Goal: Task Accomplishment & Management: Manage account settings

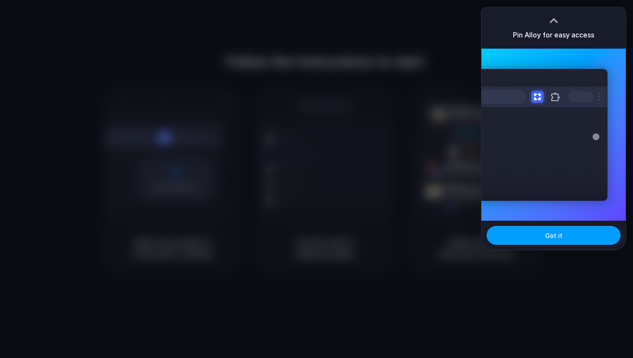
click at [553, 240] on span "Got it" at bounding box center [553, 235] width 17 height 9
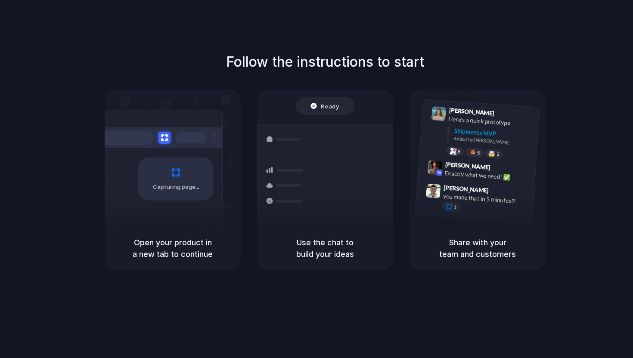
click at [416, 74] on div "Follow the instructions to start Capturing page Open your product in a new tab …" at bounding box center [325, 161] width 633 height 219
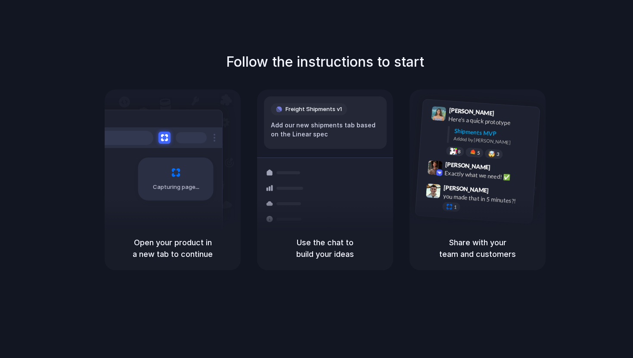
click at [440, 51] on div "Follow the instructions to start Capturing page Open your product in a new tab …" at bounding box center [325, 188] width 650 height 376
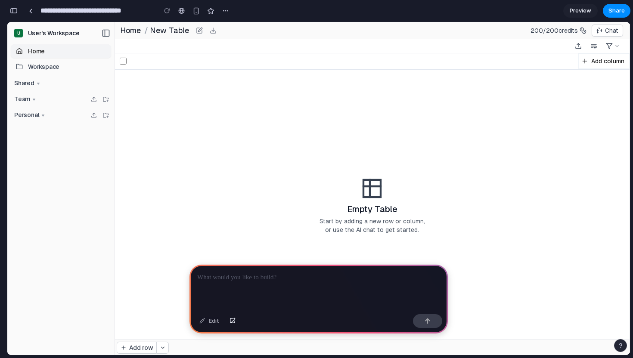
click at [252, 285] on div at bounding box center [319, 288] width 258 height 46
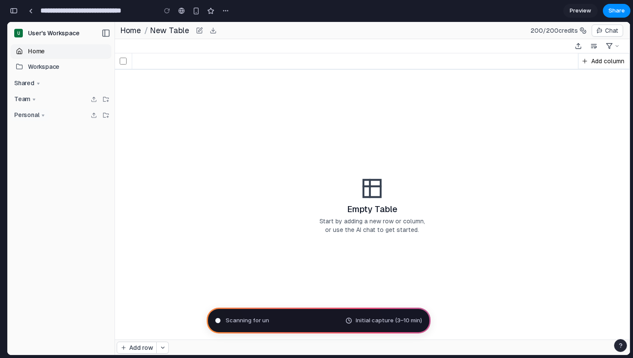
click at [31, 117] on span "Personal" at bounding box center [26, 115] width 25 height 7
click at [26, 96] on span "Team" at bounding box center [22, 99] width 16 height 7
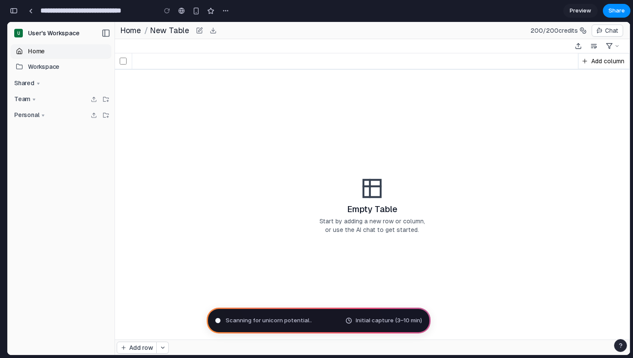
click at [124, 122] on td "Empty Table Start by adding a new row or column, or use the AI chat to get star…" at bounding box center [372, 204] width 515 height 270
drag, startPoint x: 67, startPoint y: 116, endPoint x: 29, endPoint y: 116, distance: 37.9
click at [29, 116] on div "Personal" at bounding box center [61, 115] width 100 height 12
click at [29, 116] on span "Personal" at bounding box center [26, 115] width 25 height 7
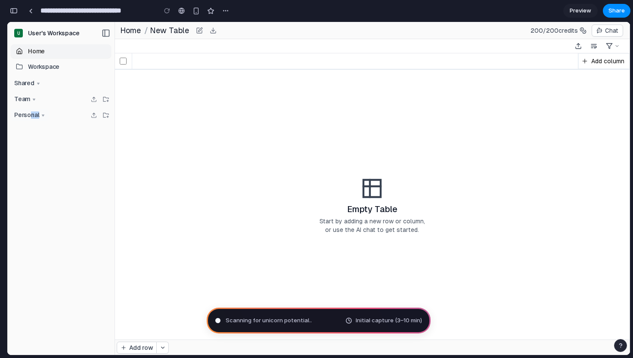
click at [29, 116] on span "Personal" at bounding box center [26, 115] width 25 height 7
click at [196, 124] on td "Empty Table Start by adding a new row or column, or use the AI chat to get star…" at bounding box center [372, 204] width 515 height 270
type input "**********"
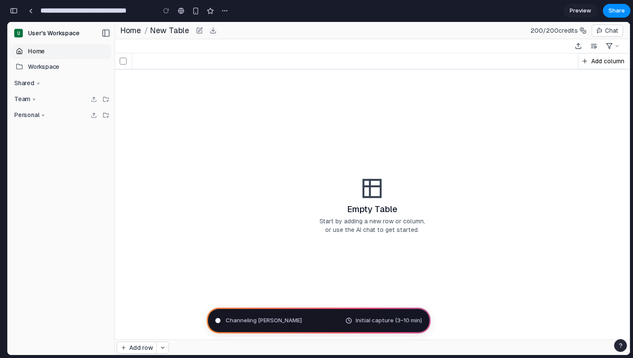
click at [253, 321] on span "Channeling [PERSON_NAME]" at bounding box center [264, 321] width 76 height 9
click at [15, 12] on div "button" at bounding box center [14, 11] width 8 height 6
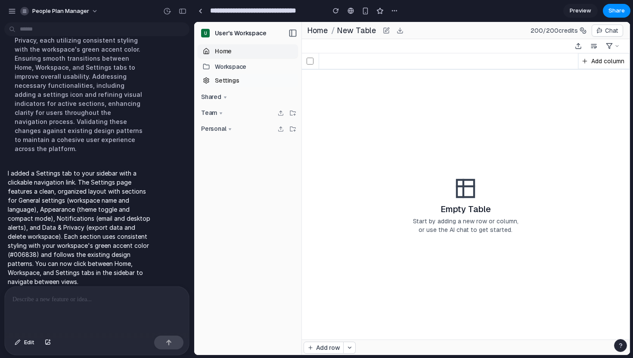
click at [217, 81] on span "Settings" at bounding box center [227, 80] width 24 height 7
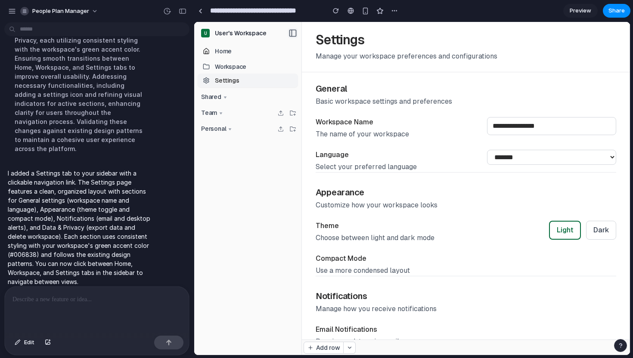
click at [291, 32] on icon at bounding box center [293, 33] width 9 height 9
click at [186, 14] on button "button" at bounding box center [183, 11] width 14 height 14
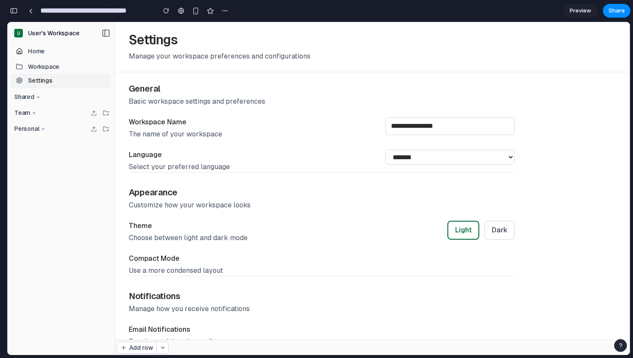
click at [15, 10] on div "button" at bounding box center [14, 11] width 8 height 6
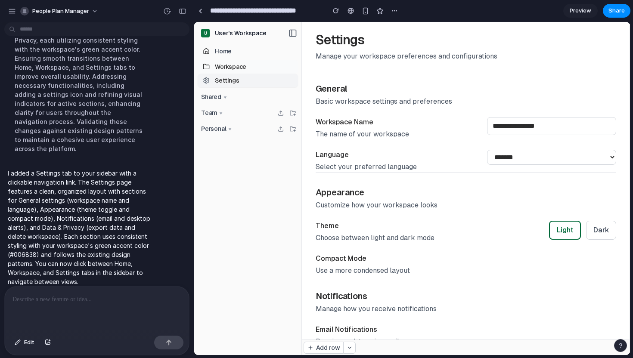
click at [218, 70] on span "Workspace" at bounding box center [230, 66] width 31 height 7
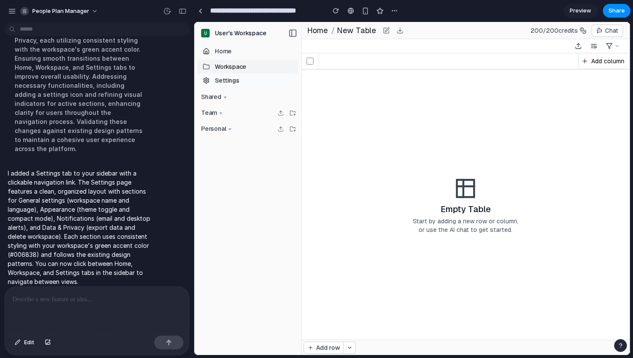
click at [220, 76] on link "Settings" at bounding box center [248, 81] width 100 height 14
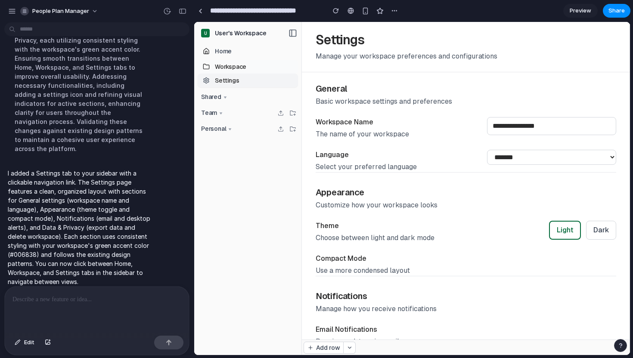
click at [250, 65] on link "Workspace" at bounding box center [248, 67] width 100 height 14
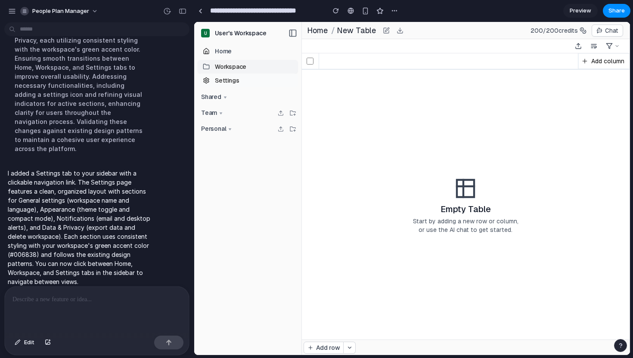
click at [249, 77] on link "Settings" at bounding box center [248, 81] width 100 height 14
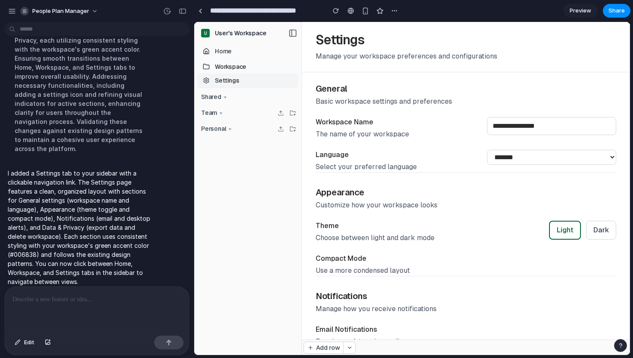
click at [255, 65] on link "Workspace" at bounding box center [248, 67] width 100 height 14
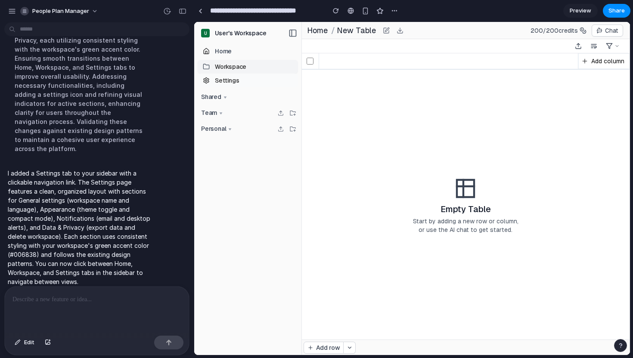
click at [255, 77] on link "Settings" at bounding box center [248, 81] width 100 height 14
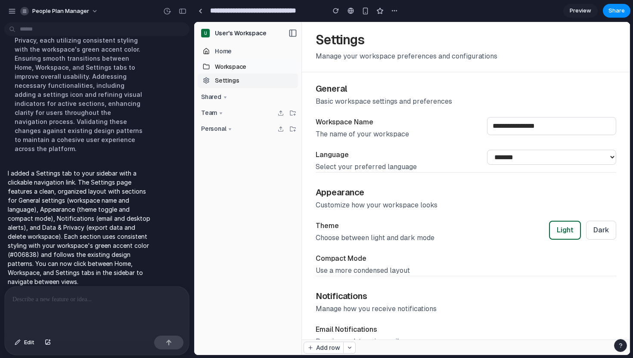
click at [259, 65] on link "Workspace" at bounding box center [248, 67] width 100 height 14
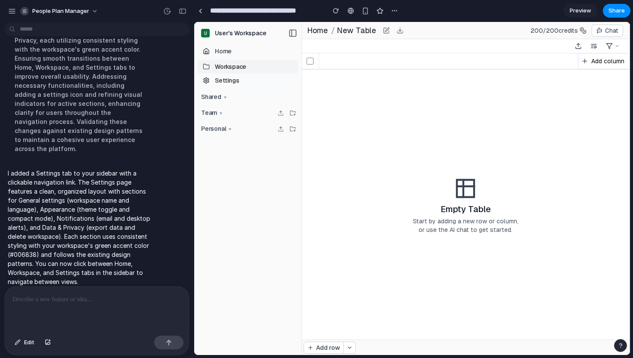
click at [257, 79] on link "Settings" at bounding box center [248, 81] width 100 height 14
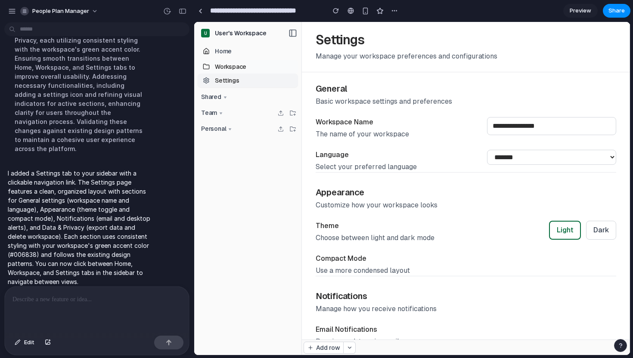
click at [258, 71] on link "Workspace" at bounding box center [248, 67] width 100 height 14
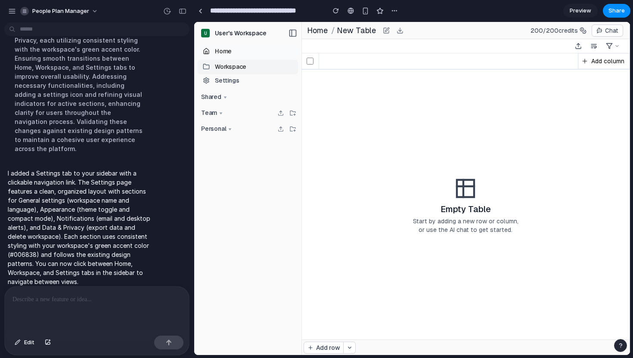
click at [260, 55] on link "Home" at bounding box center [248, 51] width 100 height 14
click at [257, 62] on link "Workspace" at bounding box center [248, 67] width 100 height 14
click at [257, 72] on link "Workspace" at bounding box center [248, 67] width 100 height 14
click at [257, 78] on link "Settings" at bounding box center [248, 81] width 100 height 14
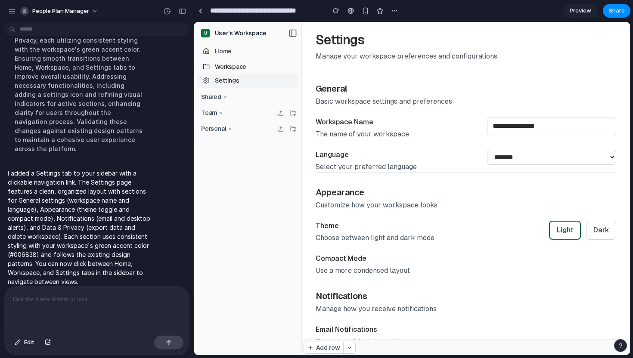
click at [260, 65] on link "Workspace" at bounding box center [248, 67] width 100 height 14
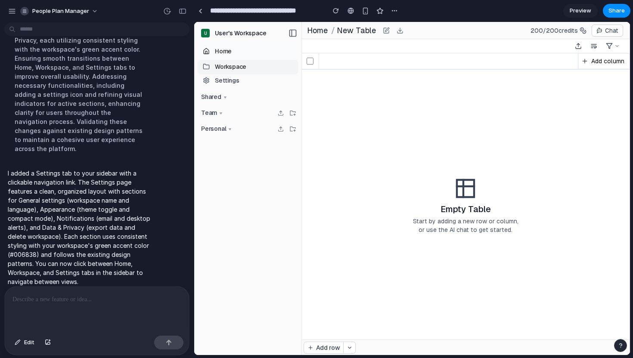
click at [258, 53] on link "Home" at bounding box center [248, 51] width 100 height 14
click at [255, 67] on link "Workspace" at bounding box center [248, 67] width 100 height 14
click at [255, 79] on link "Settings" at bounding box center [248, 81] width 100 height 14
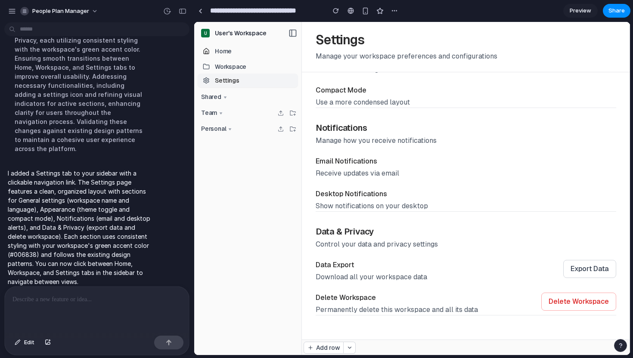
scroll to position [0, 0]
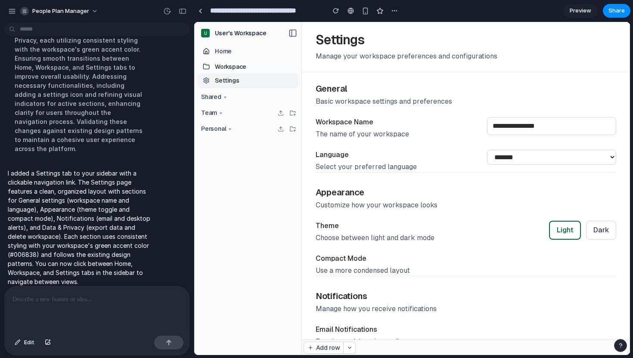
click at [261, 67] on link "Workspace" at bounding box center [248, 67] width 100 height 14
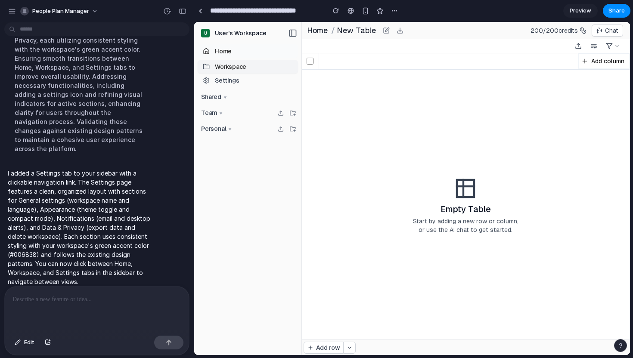
click at [247, 49] on link "Home" at bounding box center [248, 51] width 100 height 14
click at [249, 56] on link "Home" at bounding box center [248, 51] width 100 height 14
click at [249, 58] on link "Home" at bounding box center [248, 51] width 100 height 14
click at [257, 72] on link "Workspace" at bounding box center [248, 67] width 100 height 14
click at [257, 76] on link "Settings" at bounding box center [248, 81] width 100 height 14
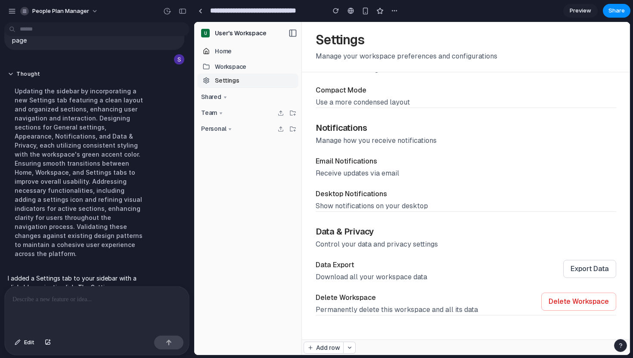
scroll to position [44, 0]
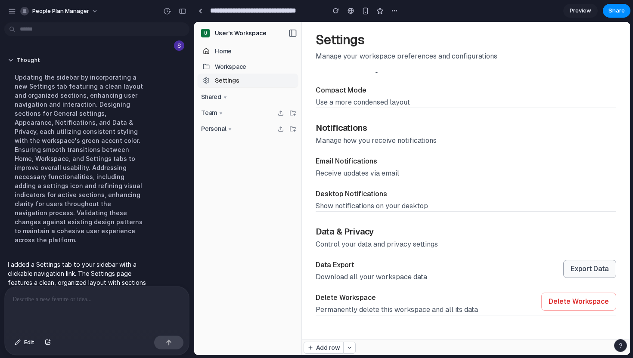
click at [572, 273] on button "Export Data" at bounding box center [589, 269] width 53 height 18
click at [576, 298] on button "Delete Workspace" at bounding box center [578, 302] width 75 height 18
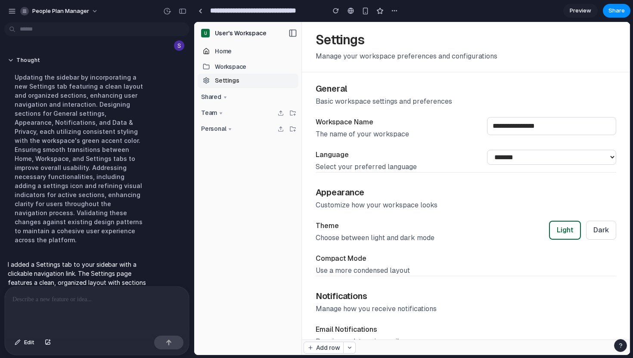
click at [612, 242] on div "Theme Choose between light and dark mode Light Dark" at bounding box center [466, 232] width 301 height 22
click at [603, 236] on button "Dark" at bounding box center [601, 230] width 30 height 19
click at [550, 160] on select "******* ******* ****** ******" at bounding box center [551, 157] width 129 height 15
select select "*******"
click at [487, 150] on select "******* ******* ****** ******" at bounding box center [551, 157] width 129 height 15
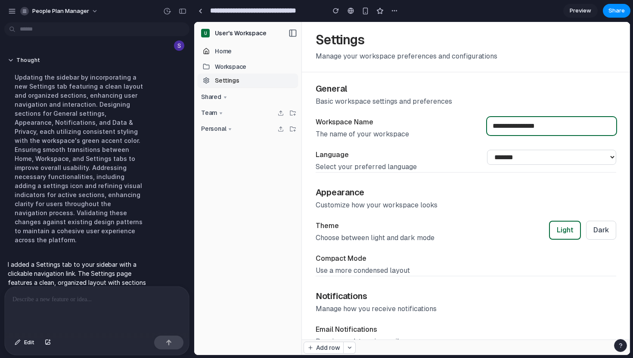
click at [543, 126] on input "**********" at bounding box center [551, 126] width 129 height 18
click at [483, 111] on div "**********" at bounding box center [466, 128] width 301 height 90
click at [234, 53] on link "Home" at bounding box center [248, 51] width 100 height 14
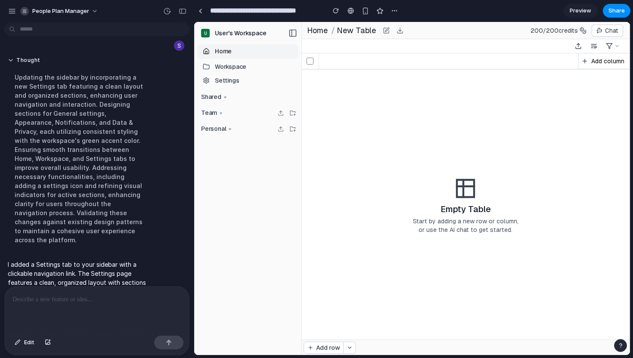
click at [222, 112] on icon at bounding box center [221, 113] width 4 height 4
click at [224, 101] on button "Shared" at bounding box center [214, 97] width 33 height 12
click at [385, 28] on icon at bounding box center [386, 30] width 7 height 9
click at [397, 31] on icon "button" at bounding box center [400, 30] width 7 height 9
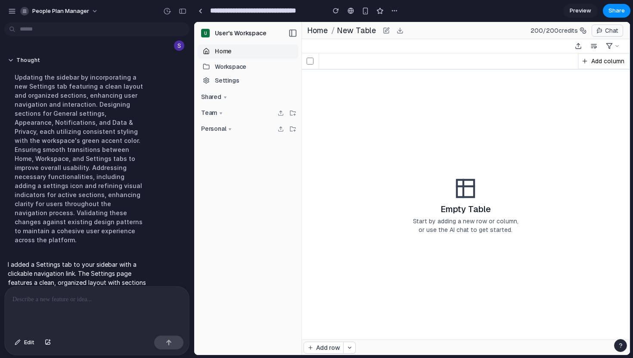
click at [596, 31] on button "Chat" at bounding box center [607, 31] width 31 height 12
click at [591, 60] on span "Add column" at bounding box center [608, 61] width 35 height 9
click at [609, 47] on polygon "button" at bounding box center [609, 45] width 6 height 5
click at [599, 47] on button at bounding box center [594, 46] width 14 height 10
click at [581, 47] on button at bounding box center [579, 46] width 14 height 10
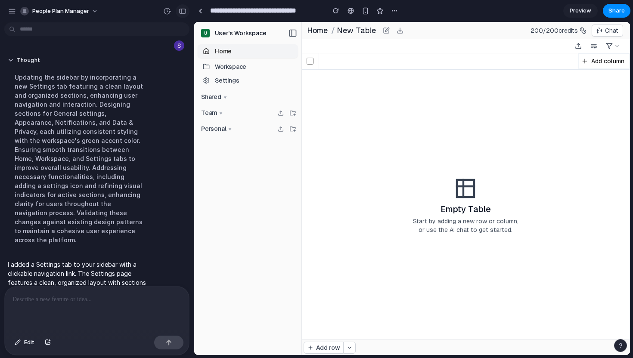
click at [182, 12] on div "button" at bounding box center [183, 11] width 8 height 6
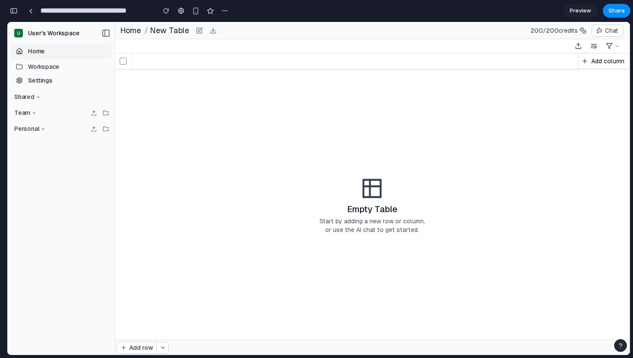
click at [27, 84] on link "Settings" at bounding box center [61, 81] width 100 height 14
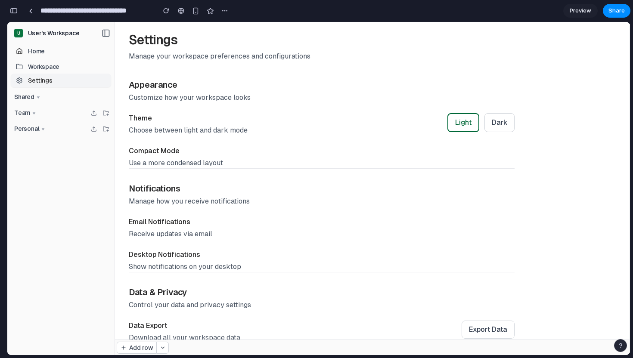
scroll to position [169, 0]
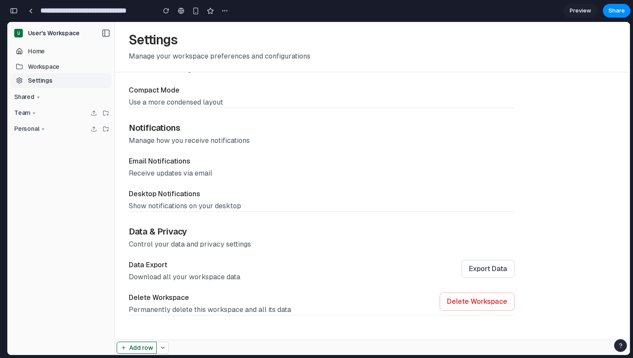
click at [140, 352] on button "Add row" at bounding box center [137, 348] width 40 height 12
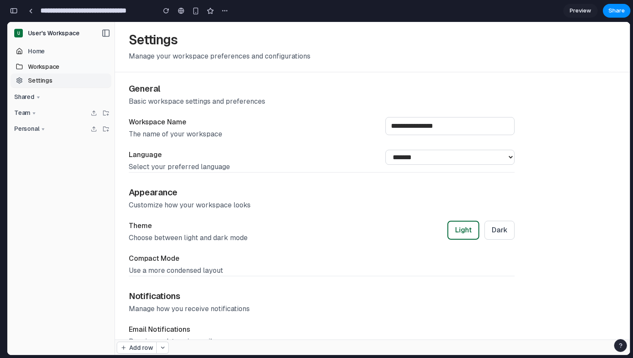
click at [86, 64] on link "Workspace" at bounding box center [61, 67] width 100 height 14
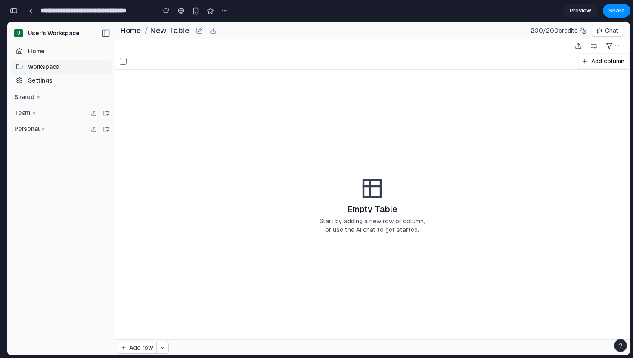
click at [54, 78] on link "Settings" at bounding box center [61, 81] width 100 height 14
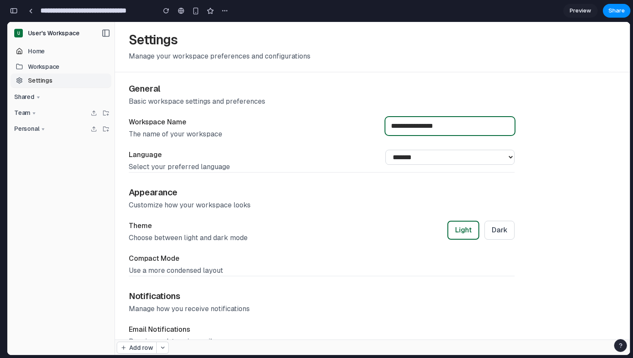
click at [469, 127] on input "**********" at bounding box center [449, 126] width 129 height 18
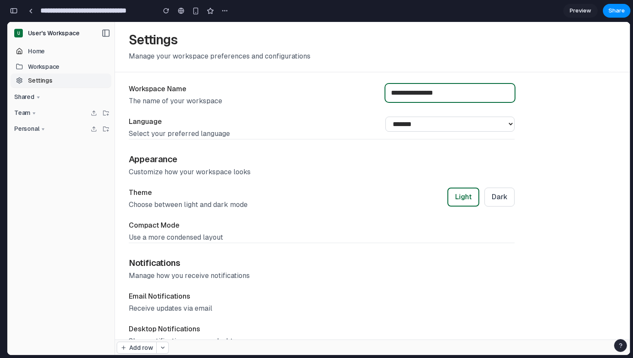
scroll to position [89, 0]
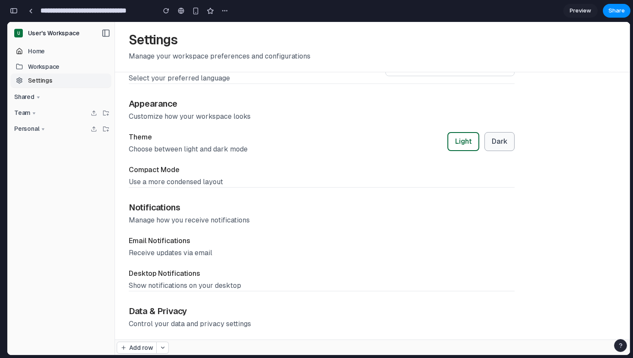
click at [503, 142] on button "Dark" at bounding box center [500, 141] width 30 height 19
click at [461, 145] on button "Light" at bounding box center [463, 141] width 32 height 19
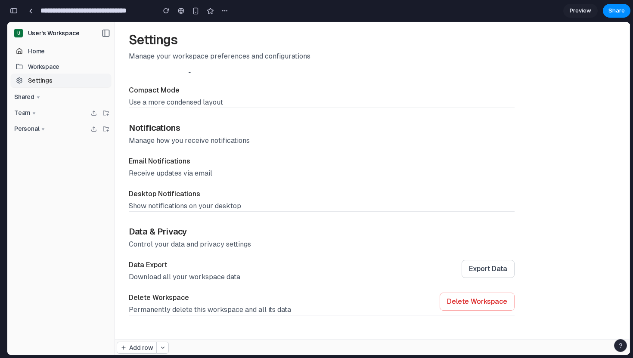
scroll to position [0, 0]
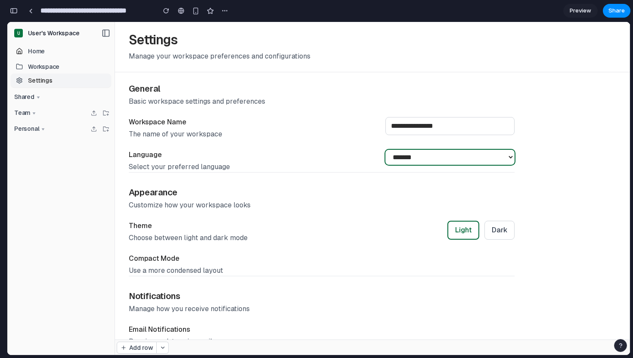
click at [427, 157] on select "******* ******* ****** ******" at bounding box center [449, 157] width 129 height 15
click at [145, 350] on span "Add row" at bounding box center [141, 348] width 24 height 9
click at [8, 12] on button "button" at bounding box center [14, 11] width 14 height 14
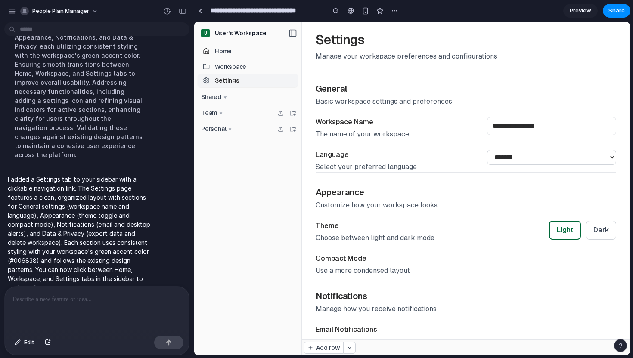
scroll to position [135, 0]
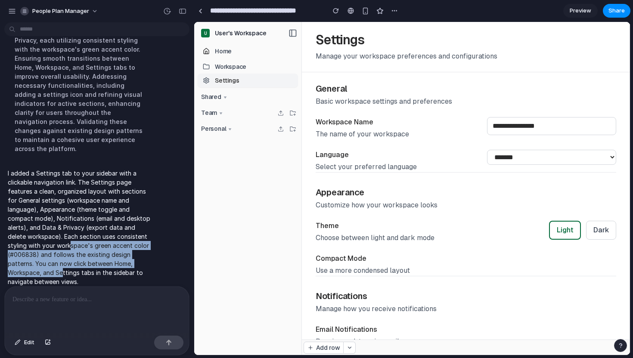
drag, startPoint x: 50, startPoint y: 237, endPoint x: 63, endPoint y: 261, distance: 27.9
click at [63, 262] on p "I added a Settings tab to your sidebar with a clickable navigation link. The Se…" at bounding box center [80, 228] width 144 height 118
click at [63, 261] on p "I added a Settings tab to your sidebar with a clickable navigation link. The Se…" at bounding box center [80, 228] width 144 height 118
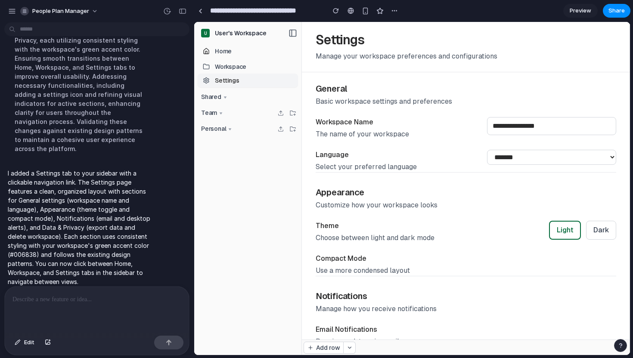
click at [53, 238] on p "I added a Settings tab to your sidebar with a clickable navigation link. The Se…" at bounding box center [80, 228] width 144 height 118
click at [22, 268] on p "I added a Settings tab to your sidebar with a clickable navigation link. The Se…" at bounding box center [80, 228] width 144 height 118
drag, startPoint x: 22, startPoint y: 268, endPoint x: 108, endPoint y: 269, distance: 86.6
click at [108, 269] on p "I added a Settings tab to your sidebar with a clickable navigation link. The Se…" at bounding box center [80, 228] width 144 height 118
click at [227, 78] on span "Settings" at bounding box center [227, 80] width 24 height 7
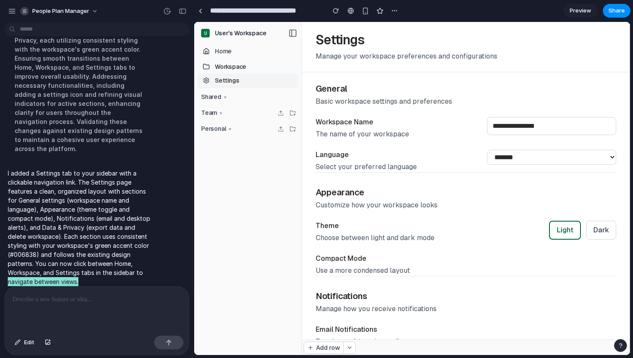
click at [227, 66] on span "Workspace" at bounding box center [230, 66] width 31 height 7
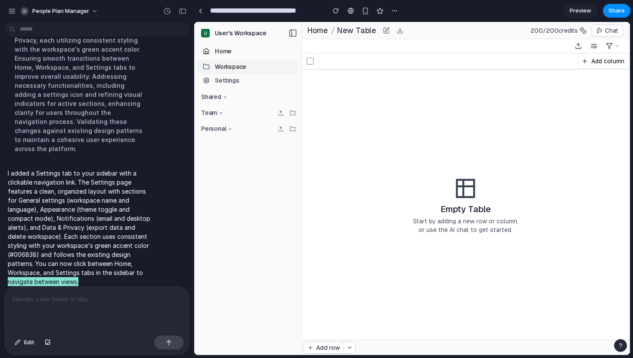
click at [222, 50] on span "Home" at bounding box center [223, 51] width 17 height 7
click at [223, 76] on link "Settings" at bounding box center [248, 81] width 100 height 14
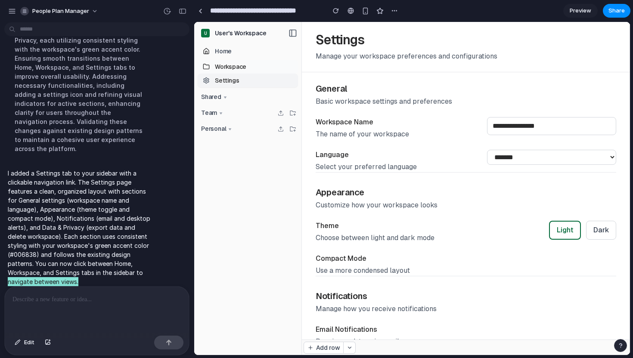
click at [224, 65] on span "Workspace" at bounding box center [230, 66] width 31 height 7
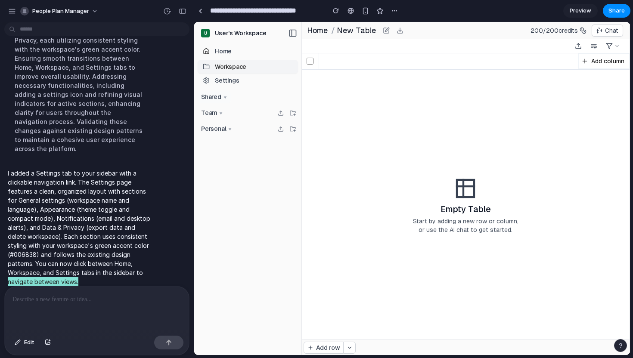
click at [220, 100] on span "Shared" at bounding box center [211, 96] width 20 height 7
click at [91, 320] on div at bounding box center [97, 310] width 184 height 46
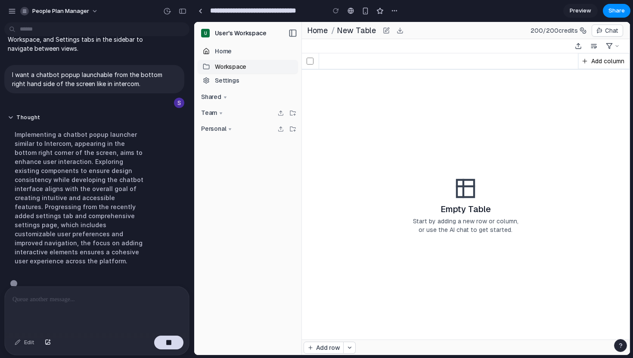
scroll to position [186, 0]
